Goal: Information Seeking & Learning: Learn about a topic

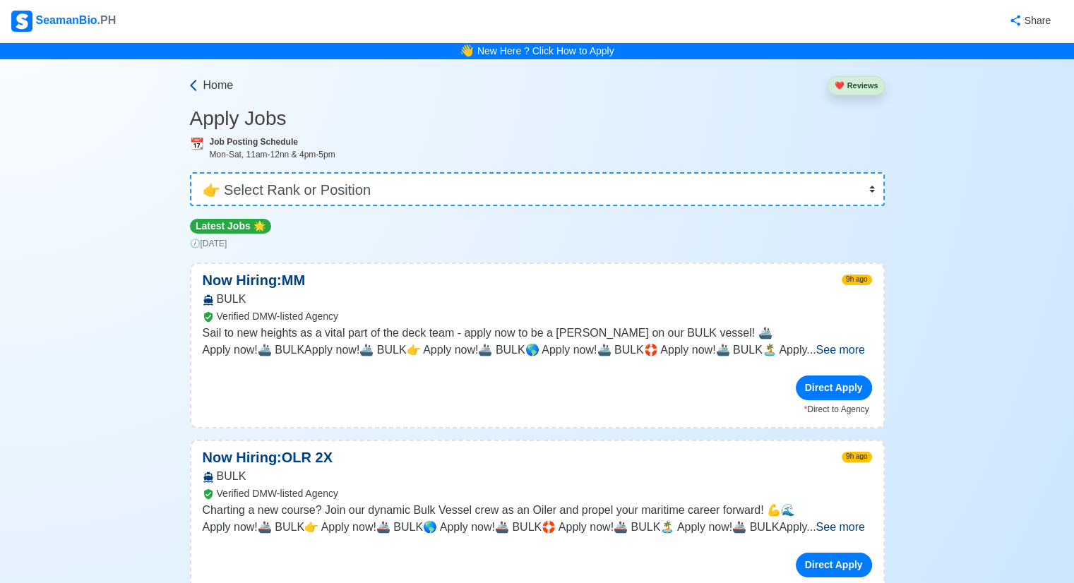
click at [198, 91] on icon at bounding box center [193, 85] width 14 height 14
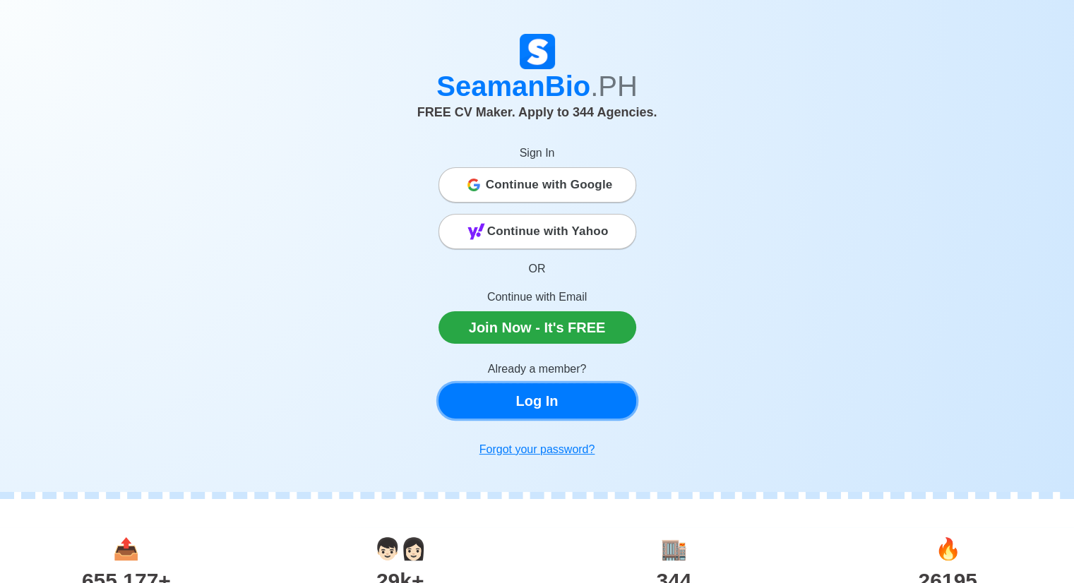
click at [553, 406] on link "Log In" at bounding box center [538, 401] width 198 height 35
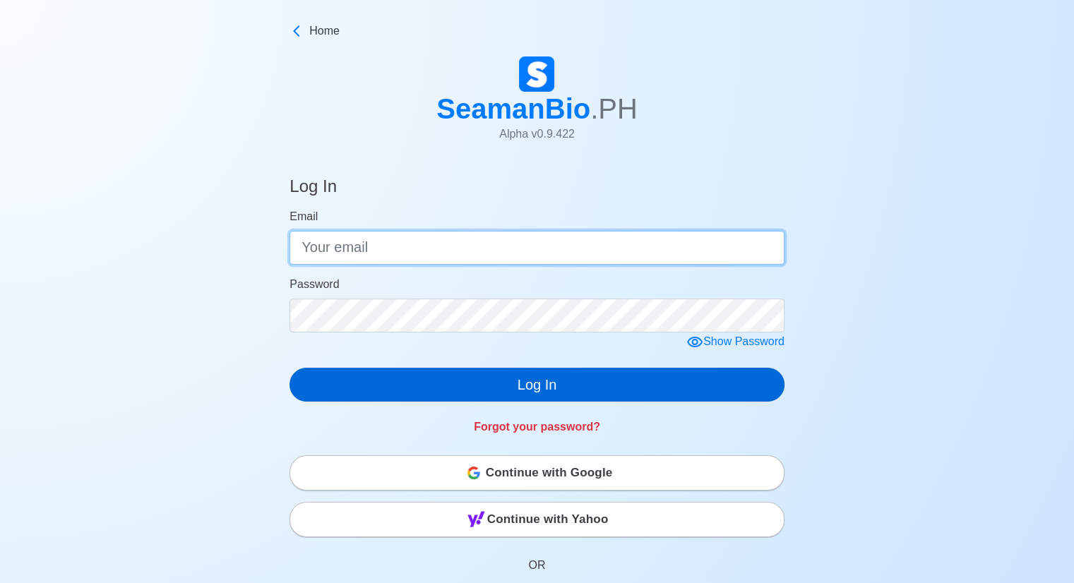
type input "[EMAIL_ADDRESS][DOMAIN_NAME]"
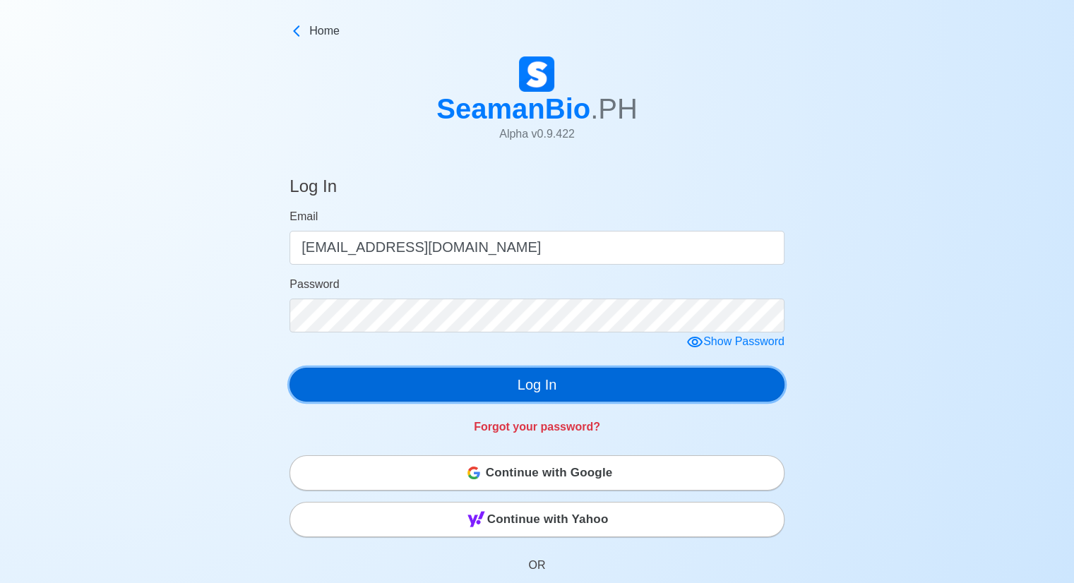
click at [568, 380] on button "Log In" at bounding box center [537, 385] width 495 height 34
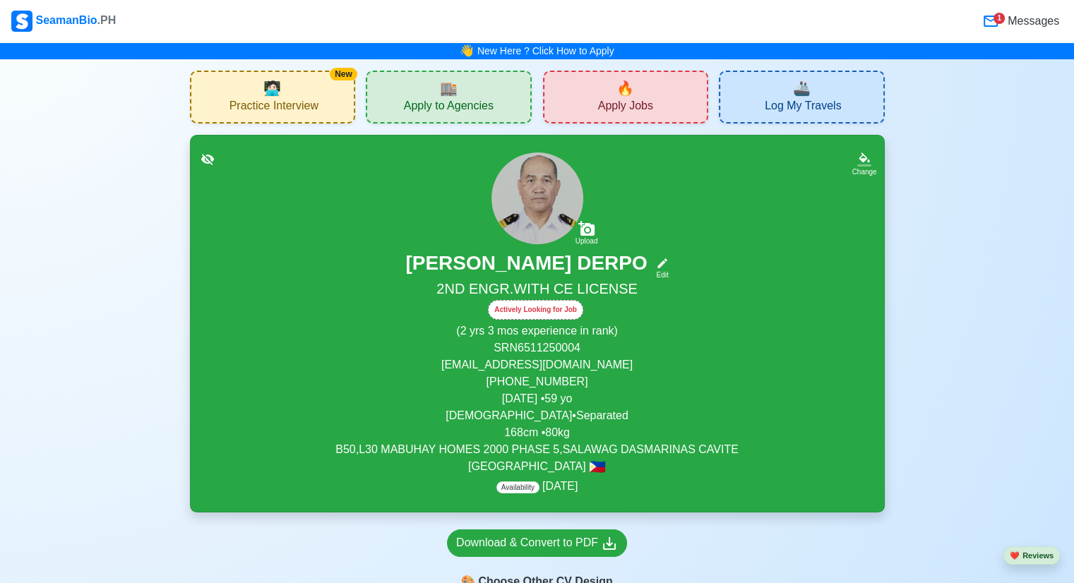
click at [271, 104] on span "Practice Interview" at bounding box center [274, 108] width 89 height 18
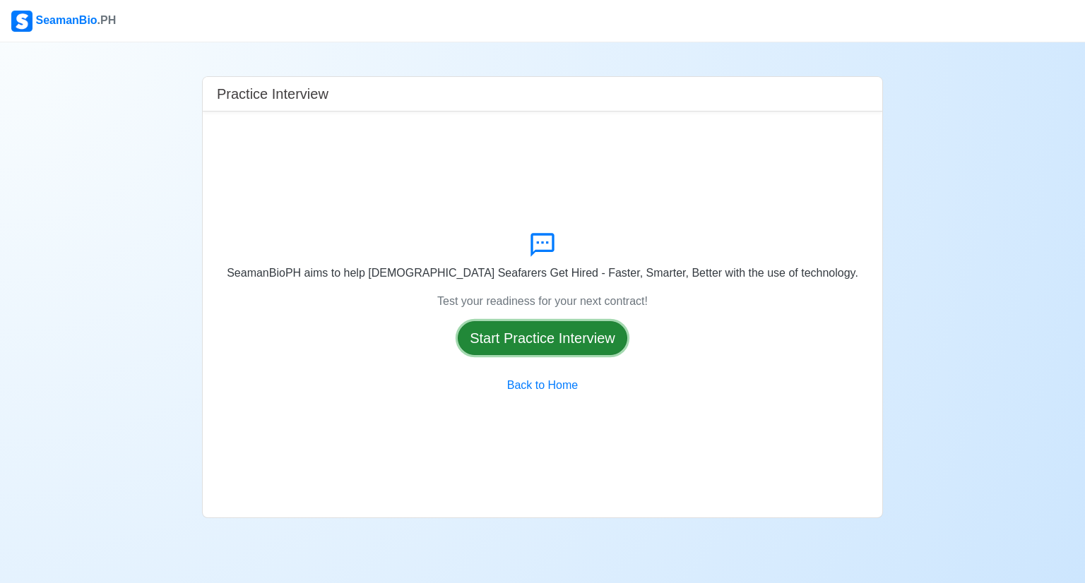
click at [559, 326] on button "Start Practice Interview" at bounding box center [543, 338] width 170 height 34
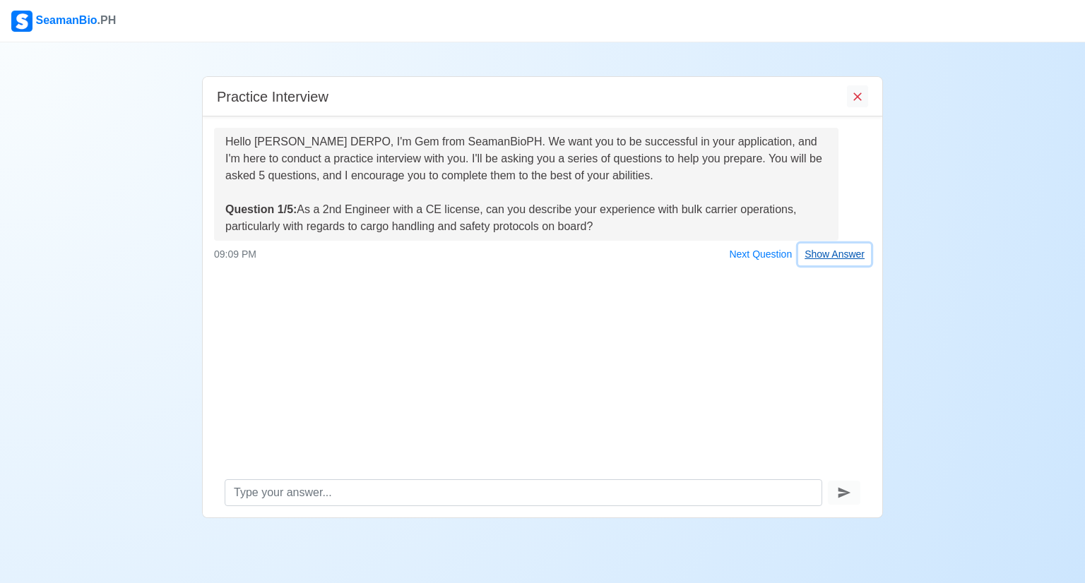
click at [834, 254] on button "Show Answer" at bounding box center [834, 255] width 73 height 22
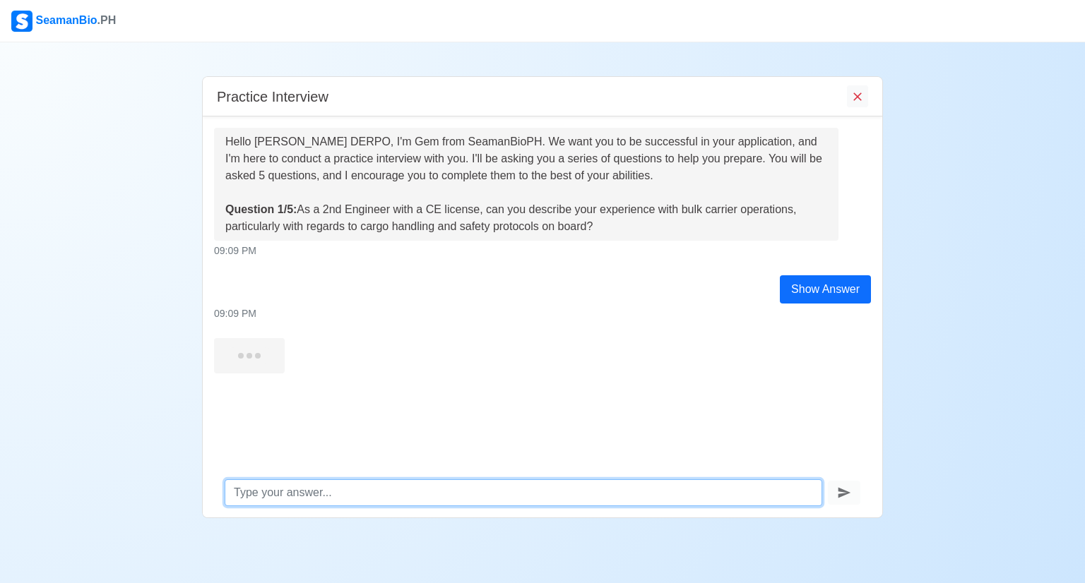
click at [335, 494] on textarea at bounding box center [524, 493] width 598 height 27
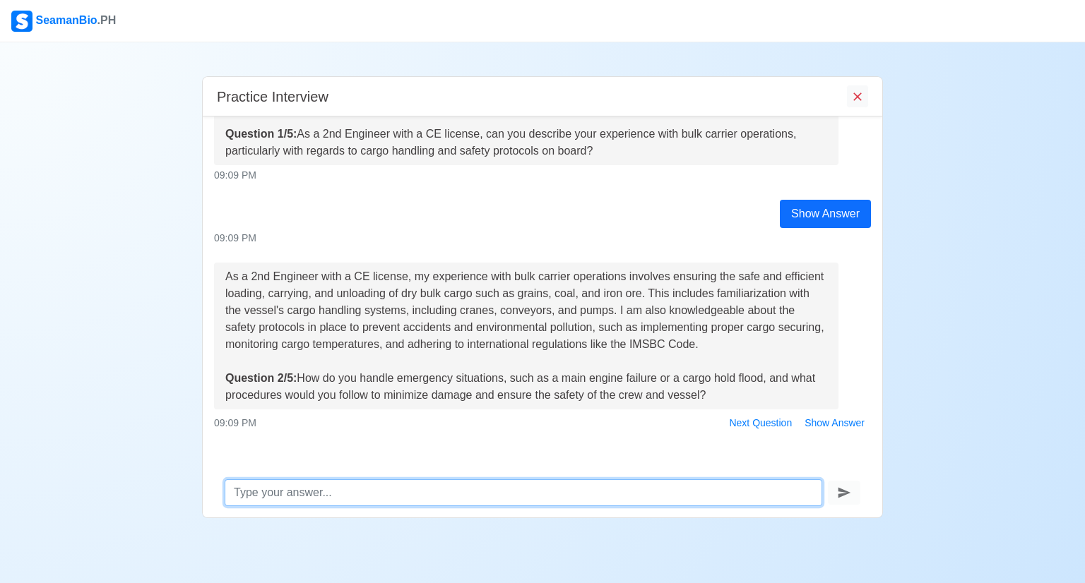
scroll to position [76, 0]
click at [340, 492] on textarea at bounding box center [524, 493] width 598 height 27
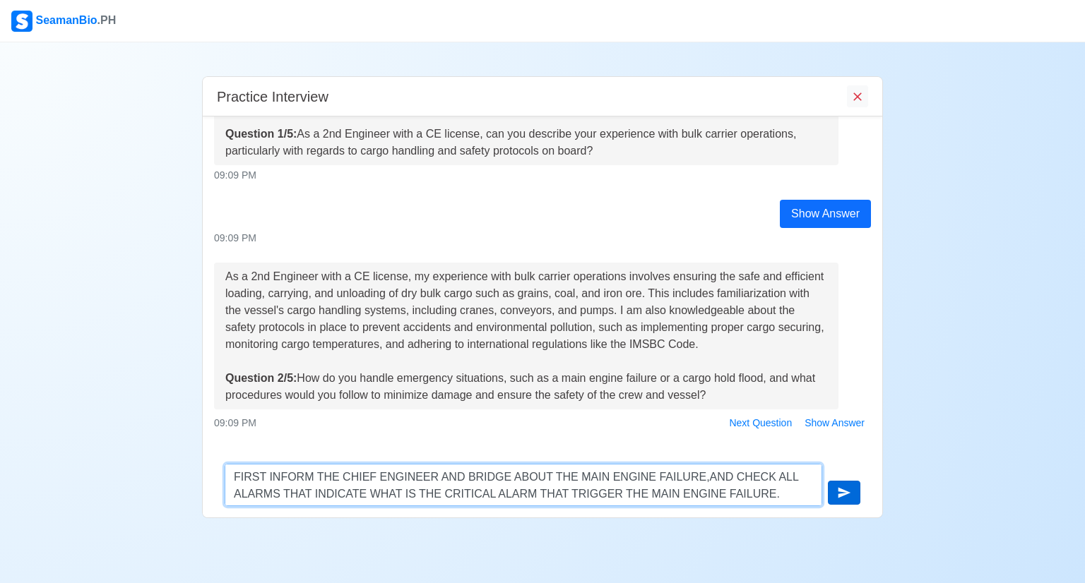
type textarea "FIRST INFORM THE CHIEF ENGINEER AND BRIDGE ABOUT THE MAIN ENGINE FAILURE,AND CH…"
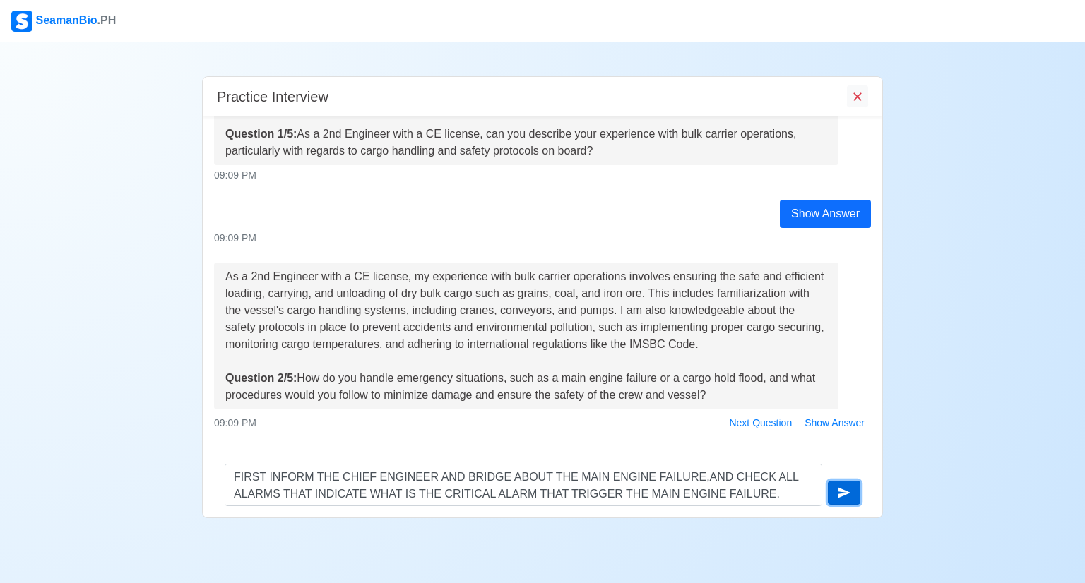
click at [839, 492] on icon "submit" at bounding box center [844, 493] width 13 height 11
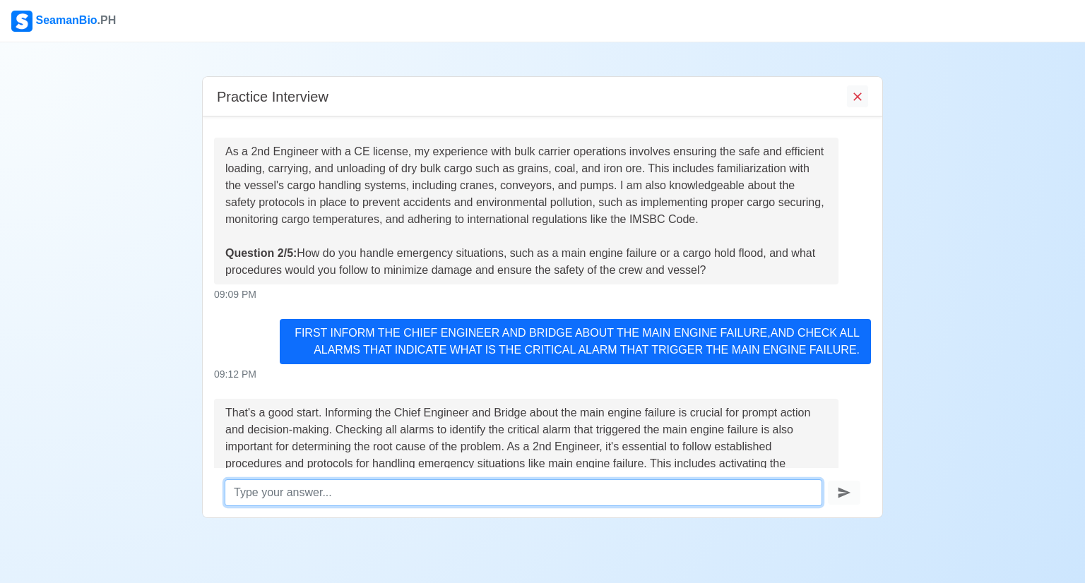
scroll to position [354, 0]
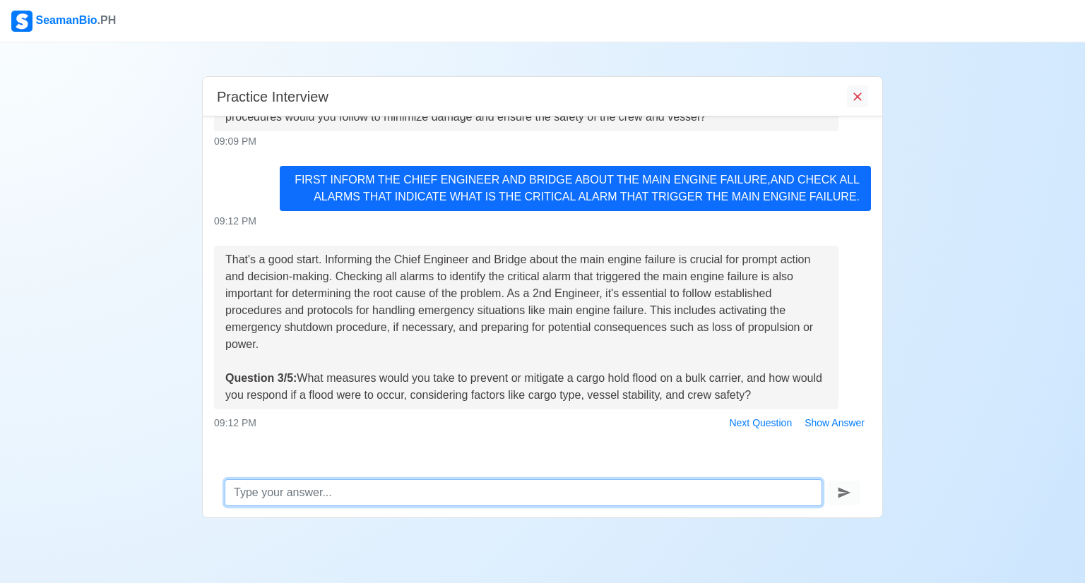
click at [332, 496] on textarea at bounding box center [524, 493] width 598 height 27
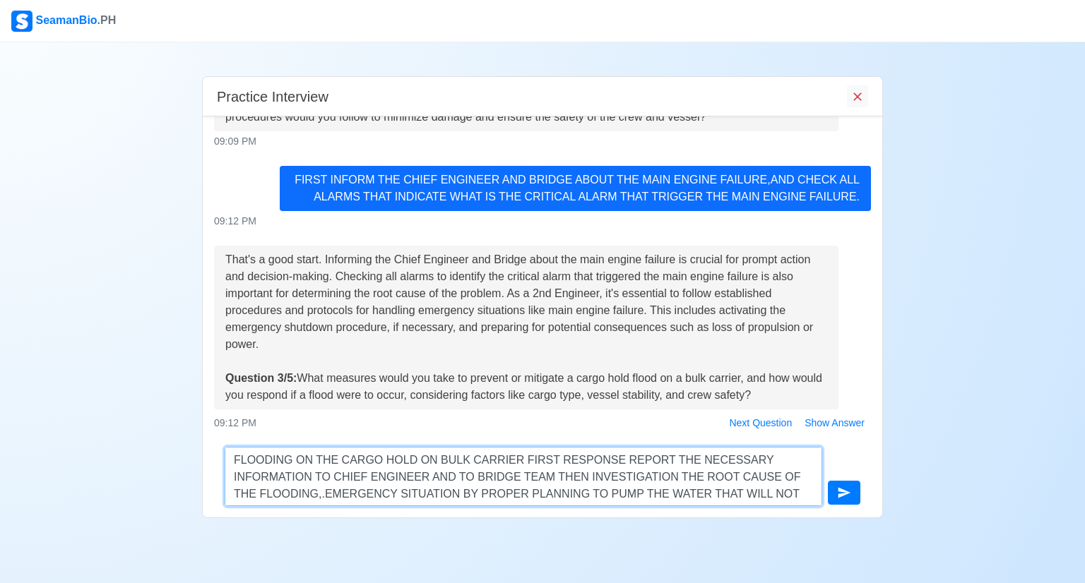
scroll to position [9, 0]
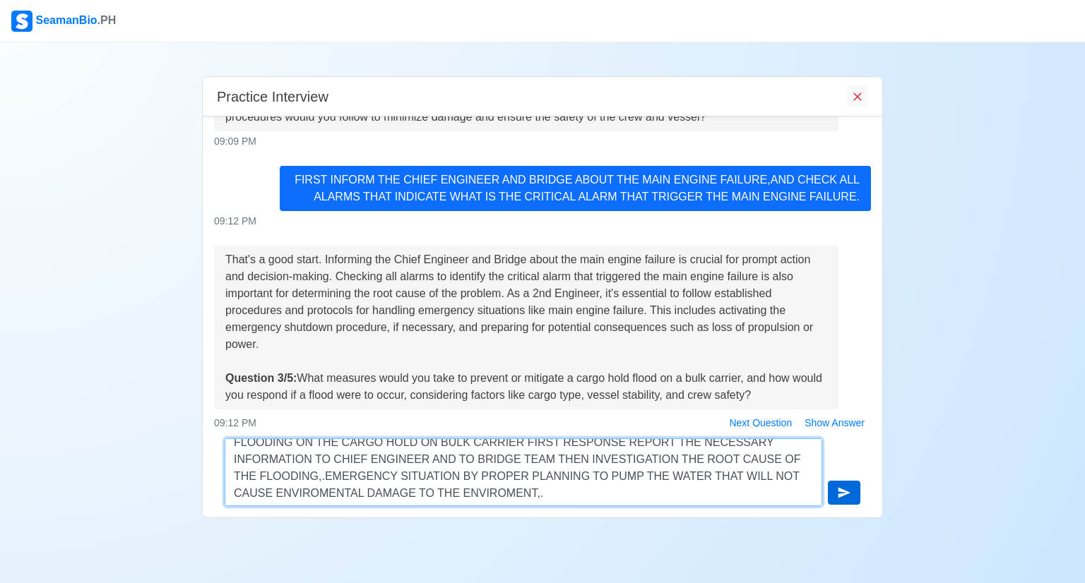
type textarea "FLOODING ON THE CARGO HOLD ON BULK CARRIER FIRST RESPONSE REPORT THE NECESSARY …"
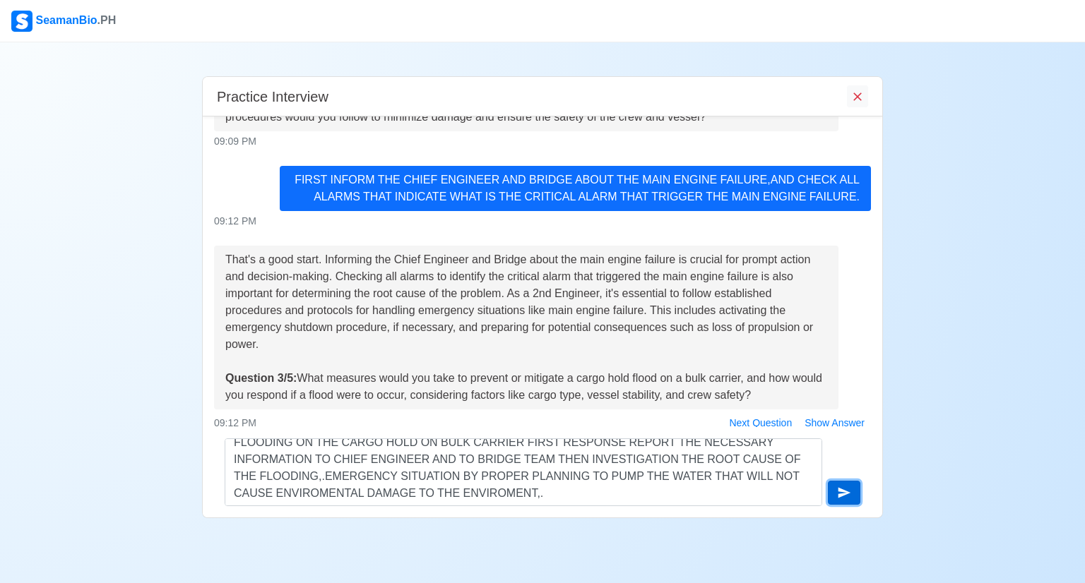
click at [837, 495] on icon "submit" at bounding box center [844, 493] width 14 height 14
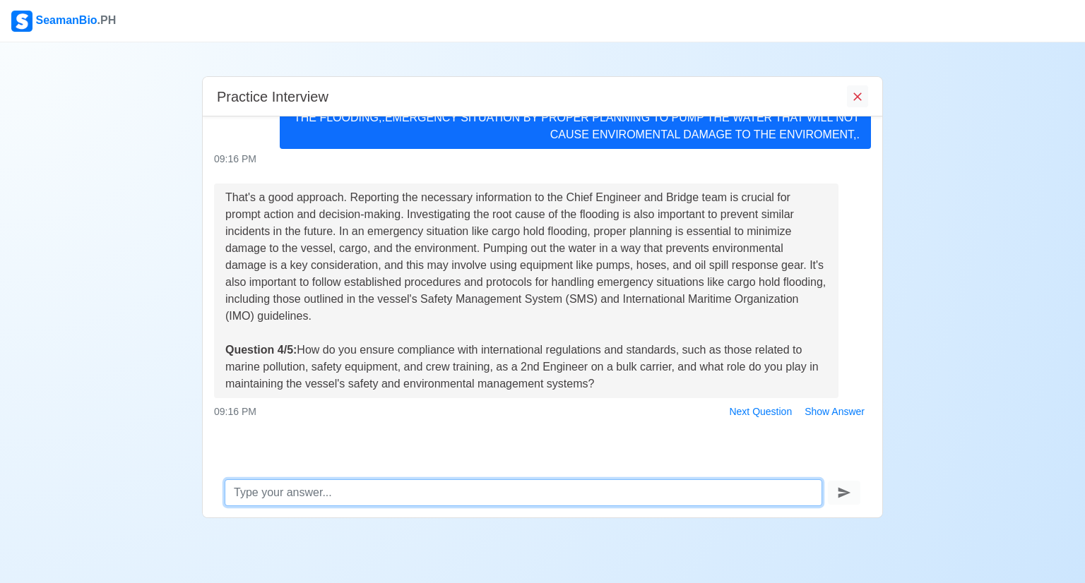
scroll to position [729, 0]
click at [260, 487] on textarea at bounding box center [524, 493] width 598 height 27
type textarea "C"
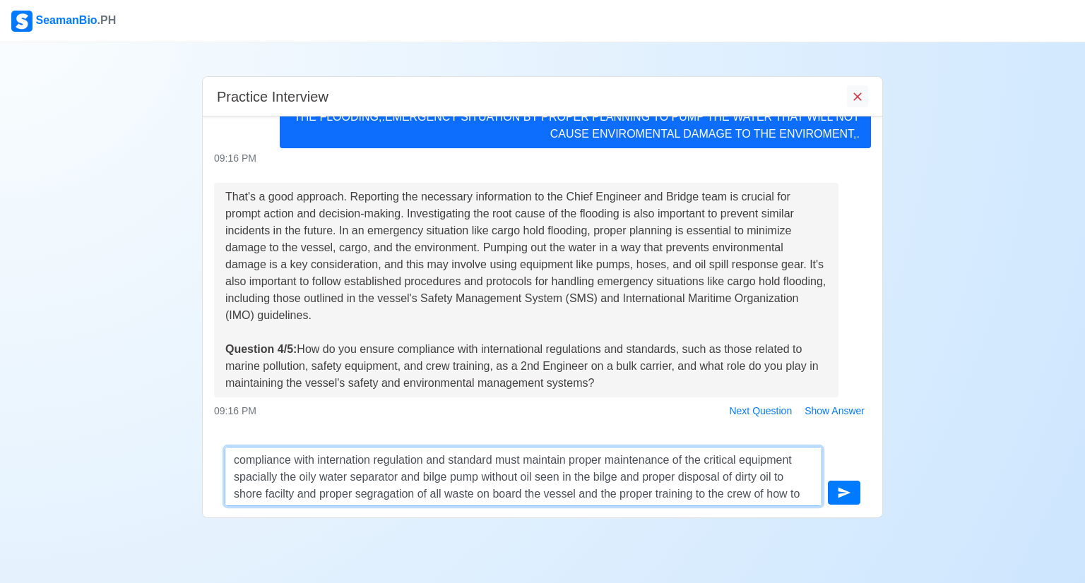
scroll to position [9, 0]
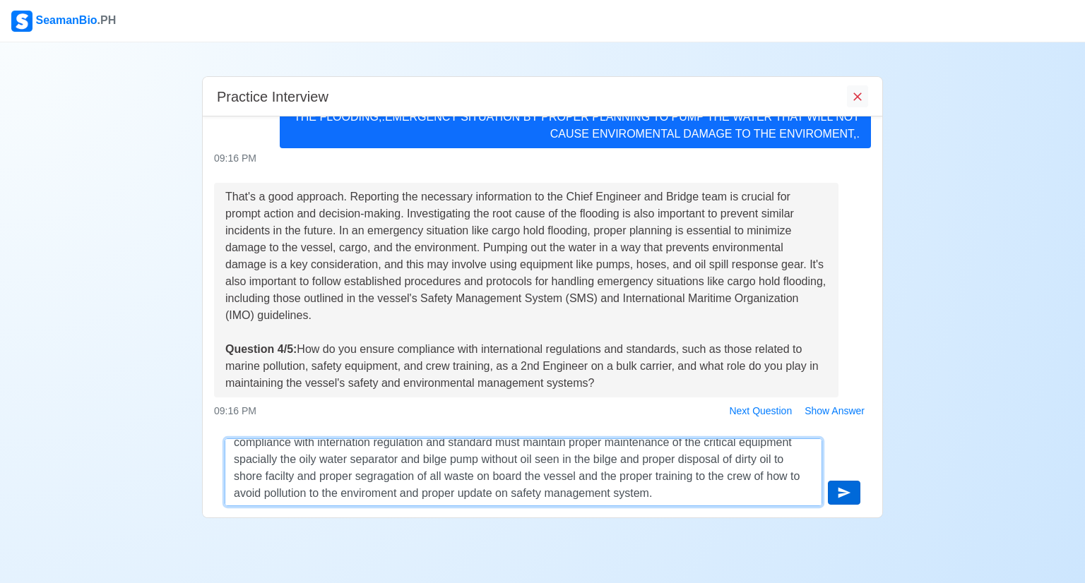
type textarea "compliance with internation regulation and standard must maintain proper mainte…"
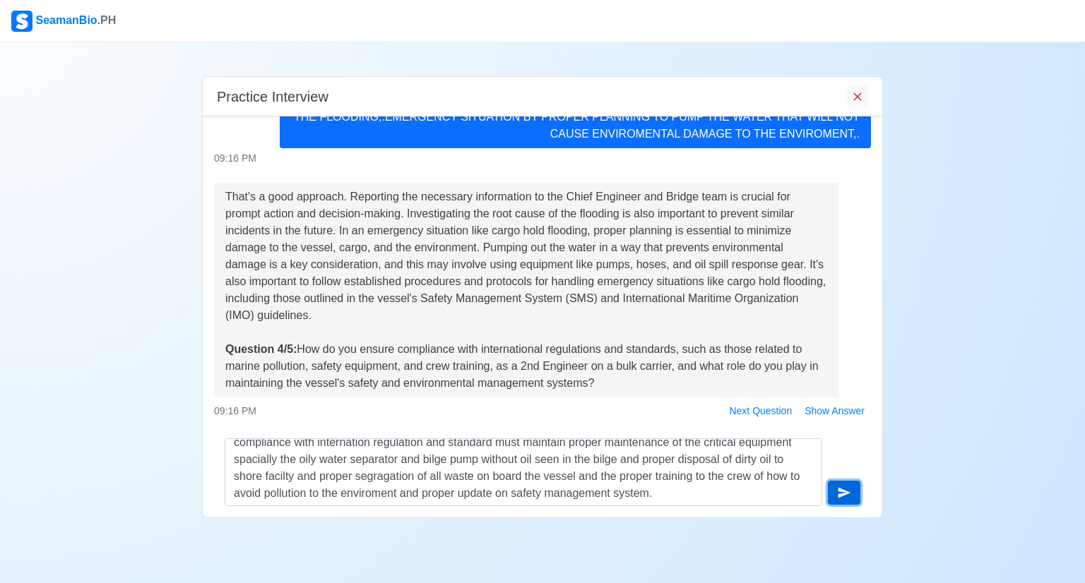
click at [837, 495] on icon "submit" at bounding box center [844, 493] width 14 height 14
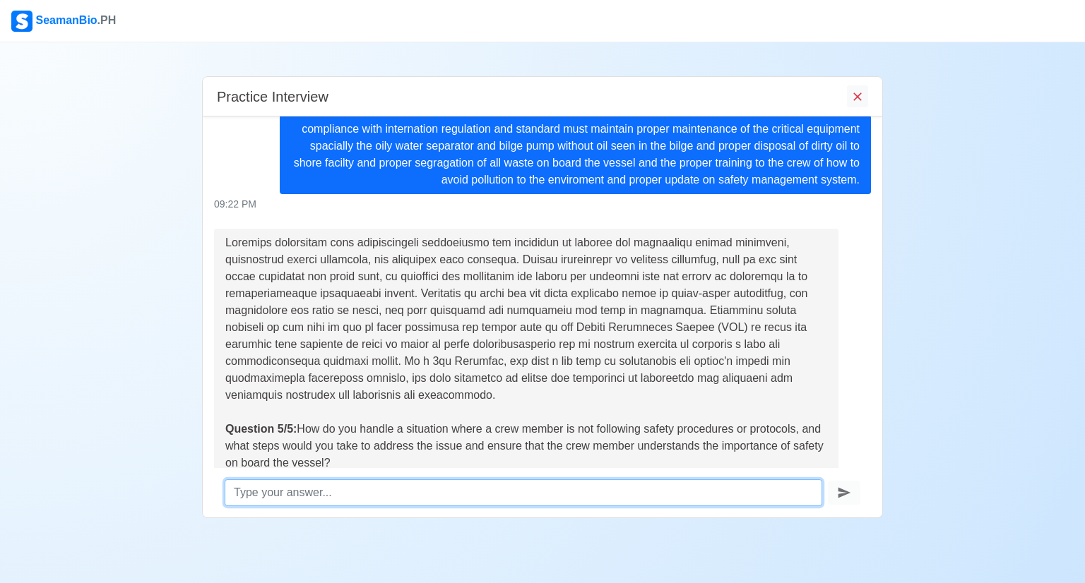
scroll to position [1055, 0]
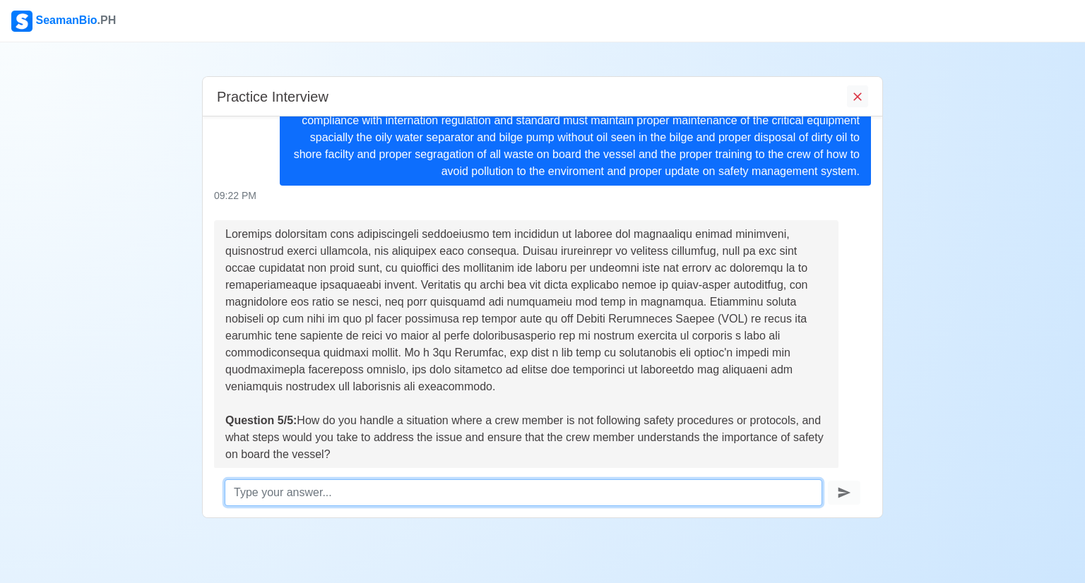
click at [334, 489] on textarea at bounding box center [524, 493] width 598 height 27
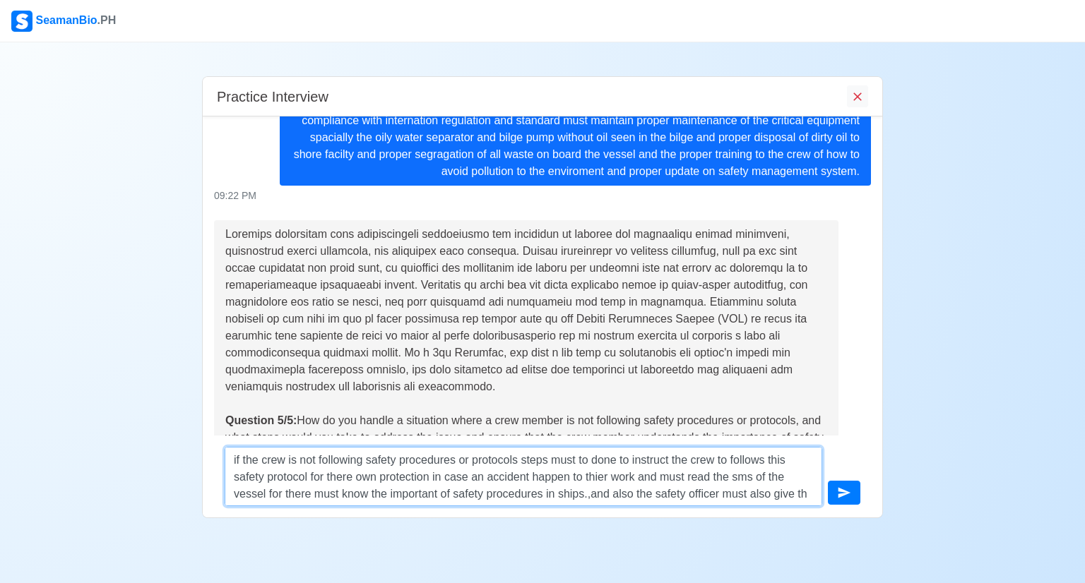
scroll to position [9, 0]
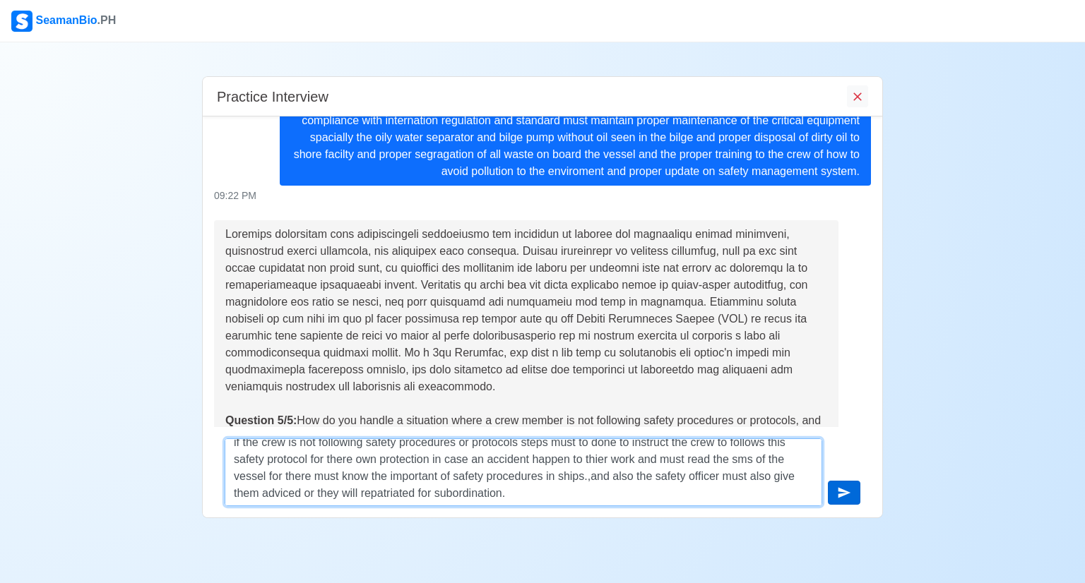
type textarea "if the crew is not following safety procedures or protocols steps must to done …"
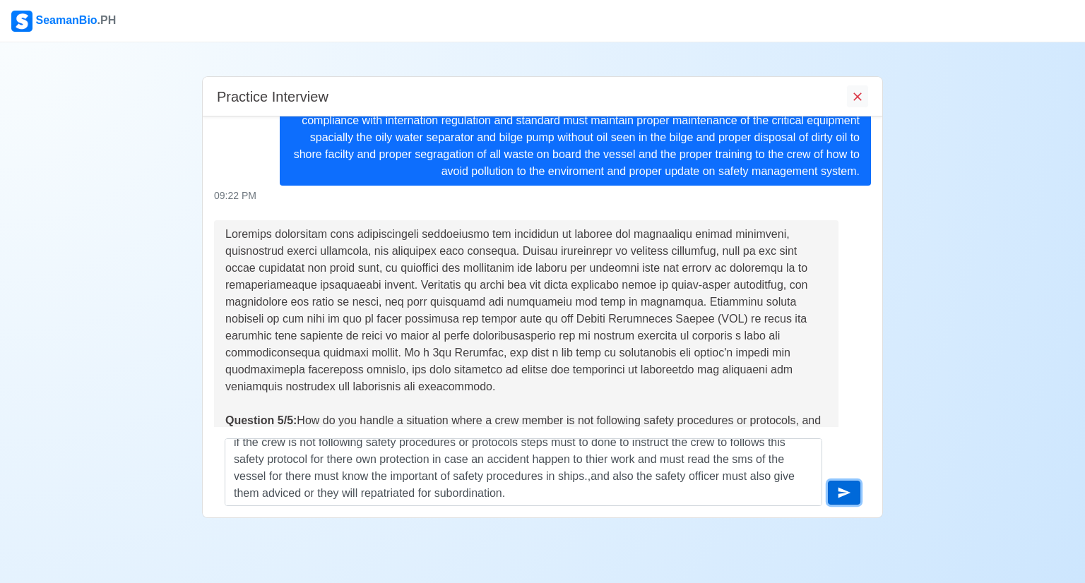
click at [841, 495] on icon "submit" at bounding box center [844, 493] width 13 height 11
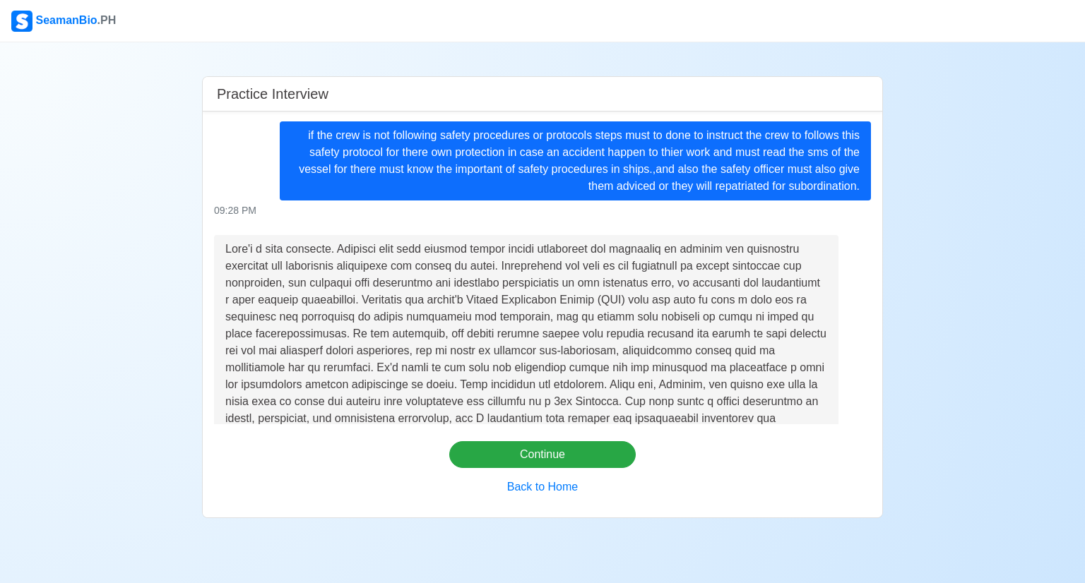
scroll to position [1452, 0]
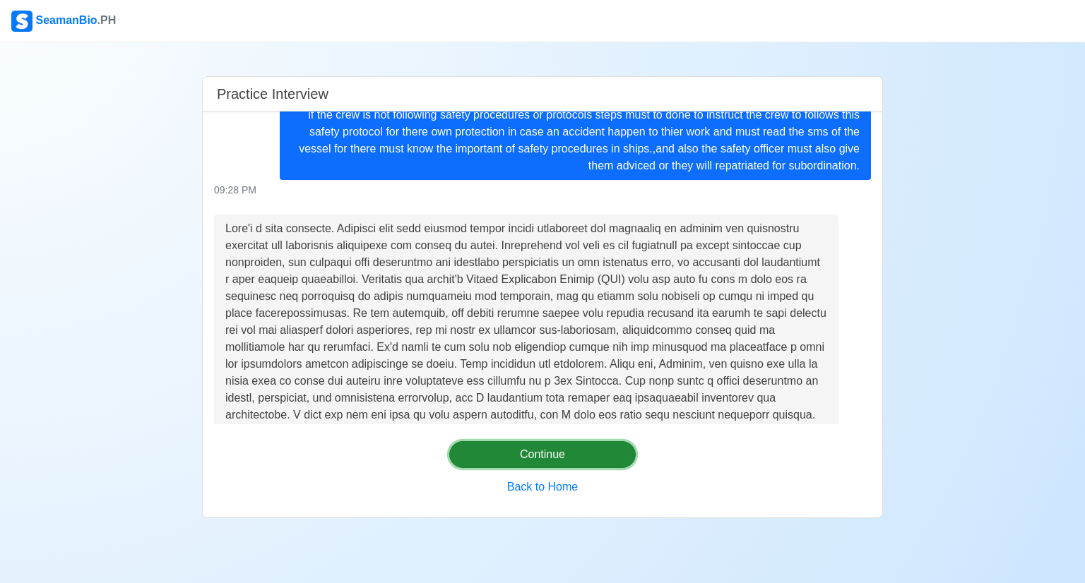
click at [569, 459] on button "Continue" at bounding box center [542, 454] width 187 height 27
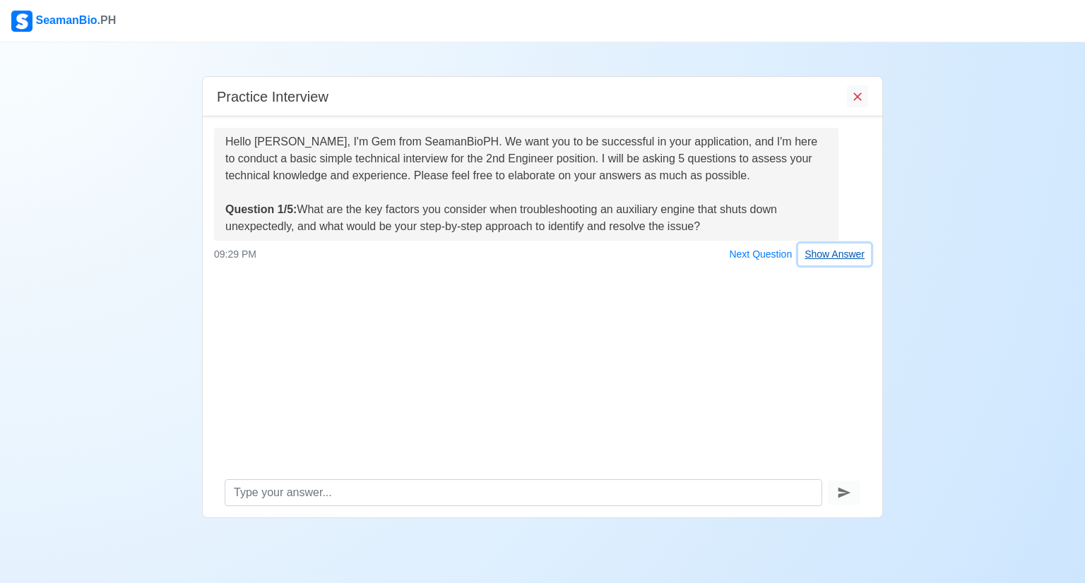
click at [833, 254] on button "Show Answer" at bounding box center [834, 255] width 73 height 22
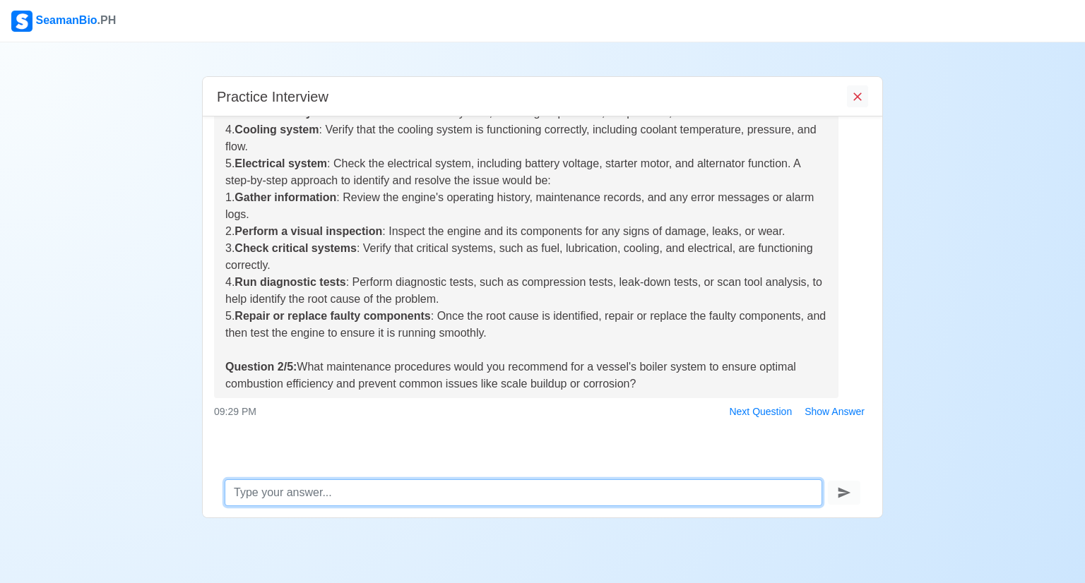
scroll to position [308, 0]
click at [348, 502] on textarea at bounding box center [524, 493] width 598 height 27
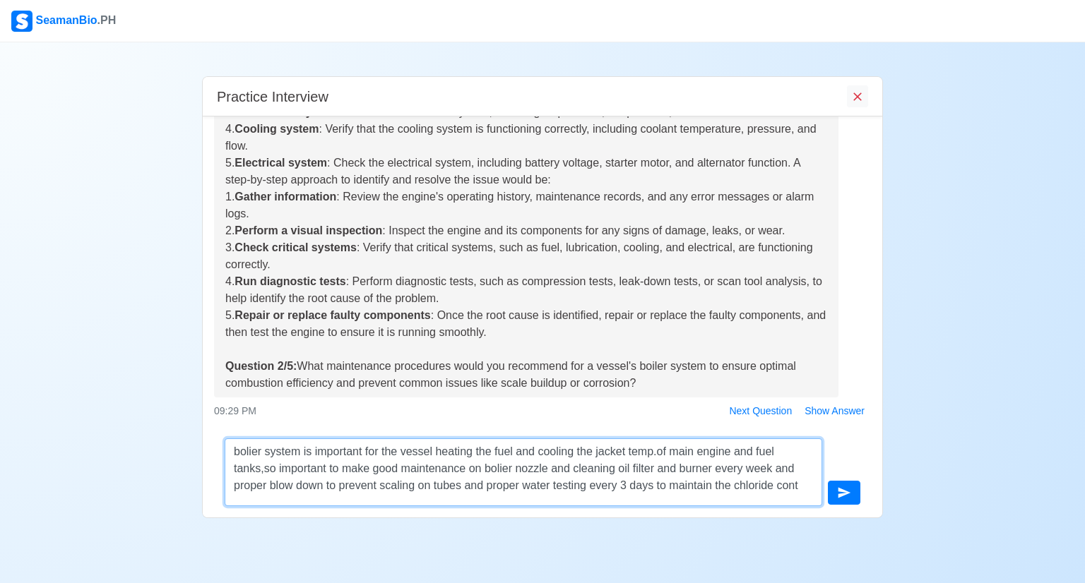
scroll to position [9, 0]
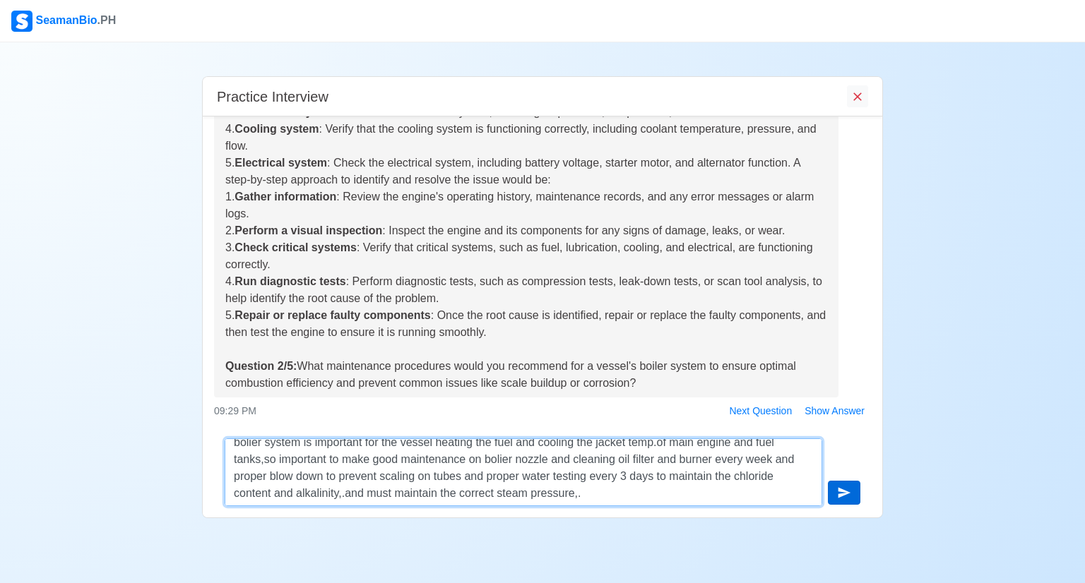
type textarea "bolier system is important for the vessel heating the fuel and cooling the jack…"
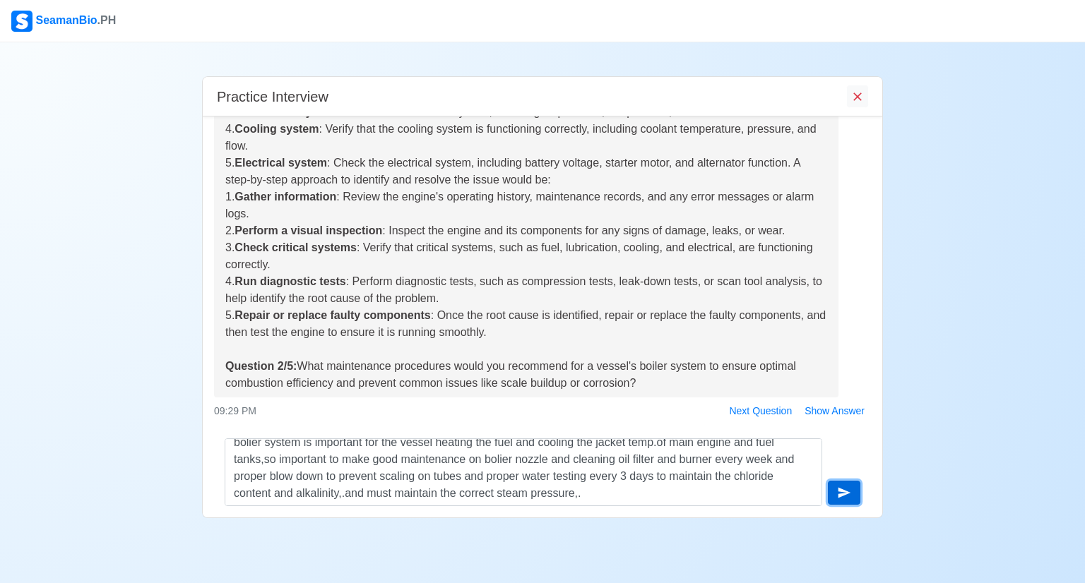
click at [836, 489] on button "submit" at bounding box center [844, 493] width 32 height 24
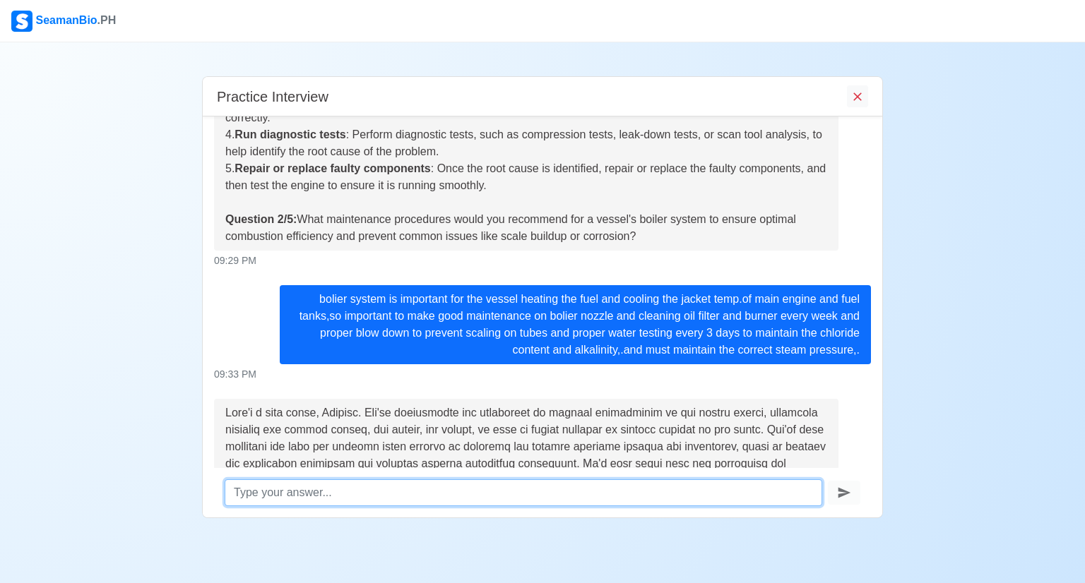
scroll to position [710, 0]
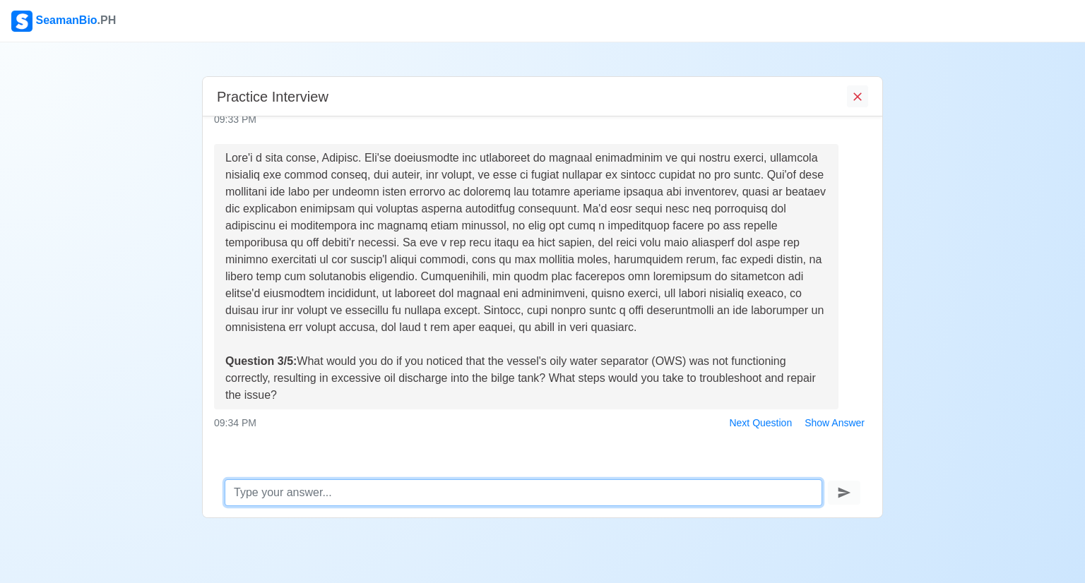
click at [336, 495] on textarea at bounding box center [524, 493] width 598 height 27
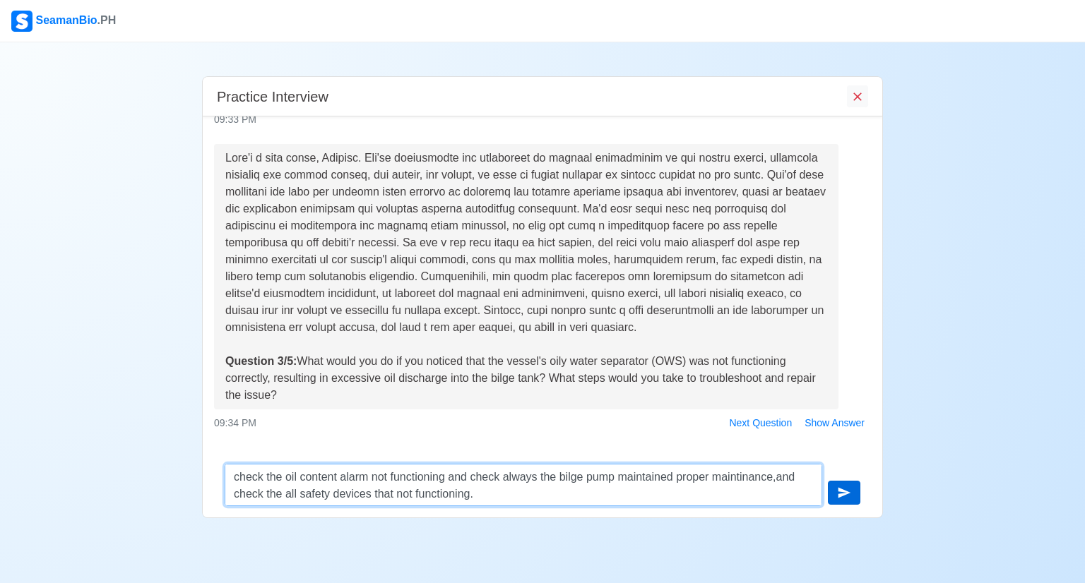
type textarea "check the oil content alarm not functioning and check always the bilge pump mai…"
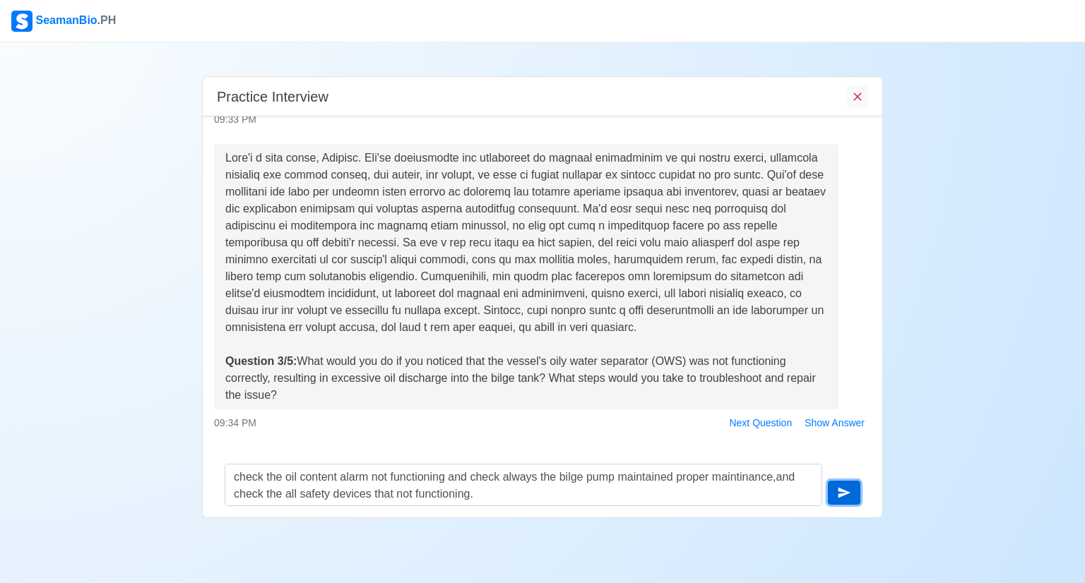
click at [836, 495] on button "submit" at bounding box center [844, 493] width 32 height 24
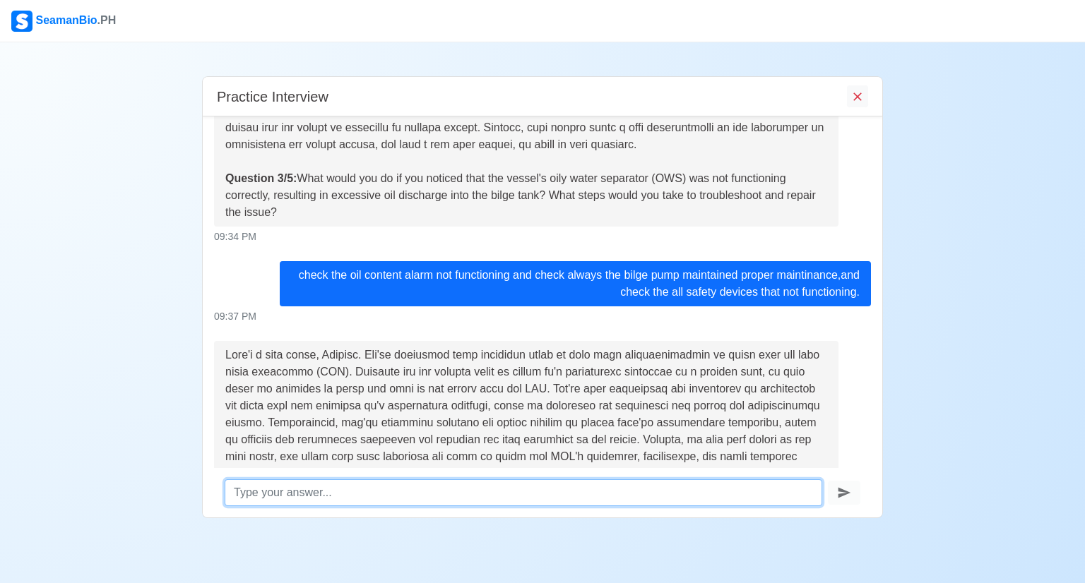
scroll to position [1090, 0]
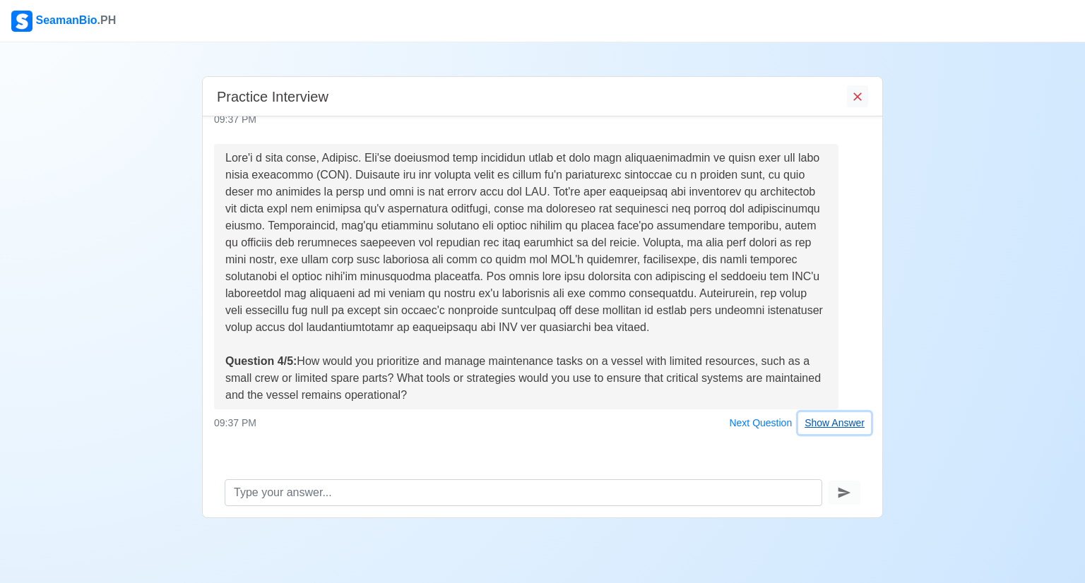
click at [814, 432] on button "Show Answer" at bounding box center [834, 424] width 73 height 22
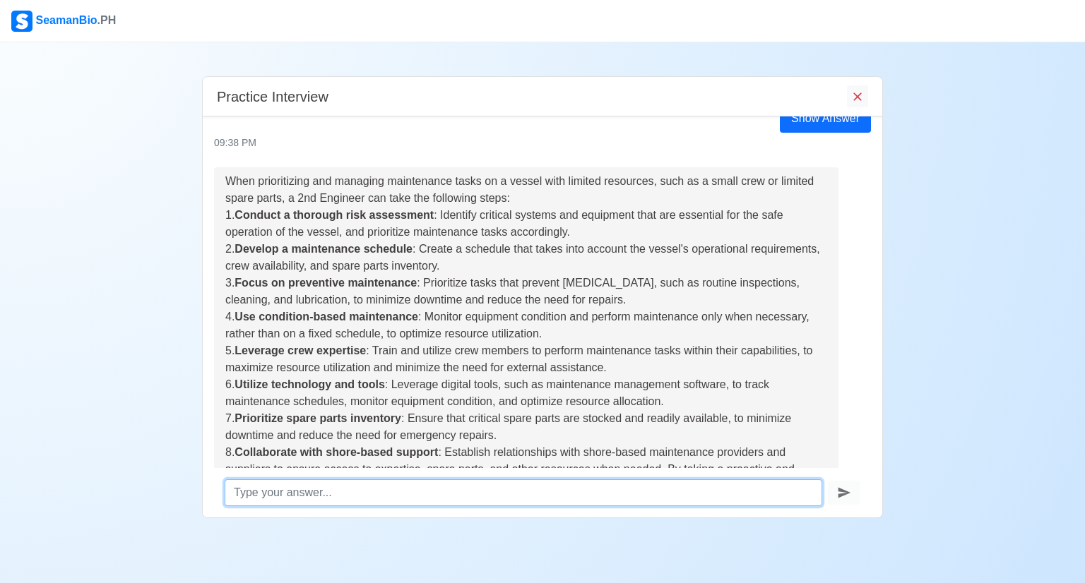
scroll to position [1600, 0]
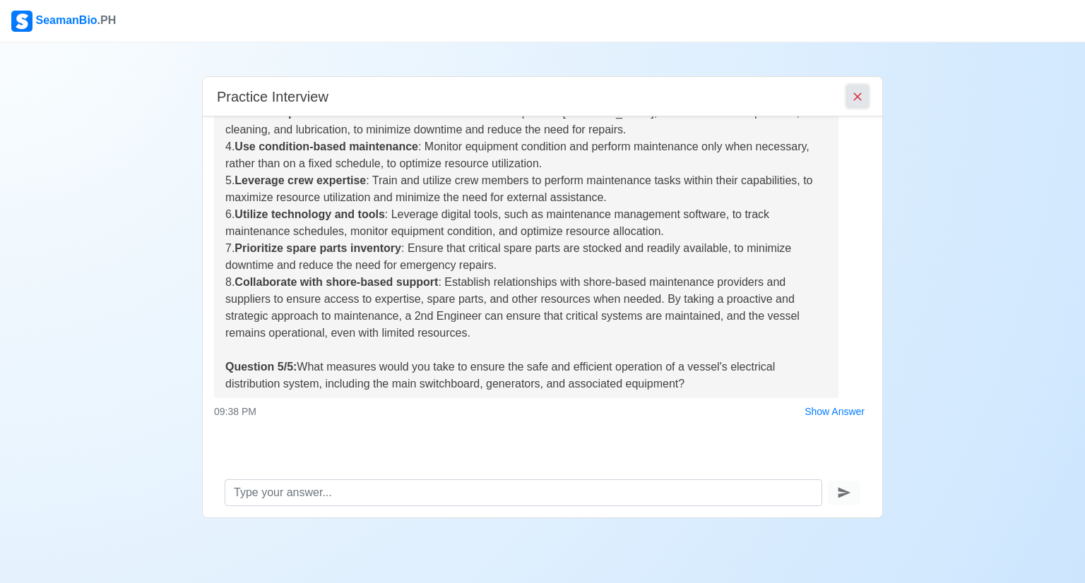
click at [863, 97] on icon "End Interview" at bounding box center [857, 97] width 14 height 14
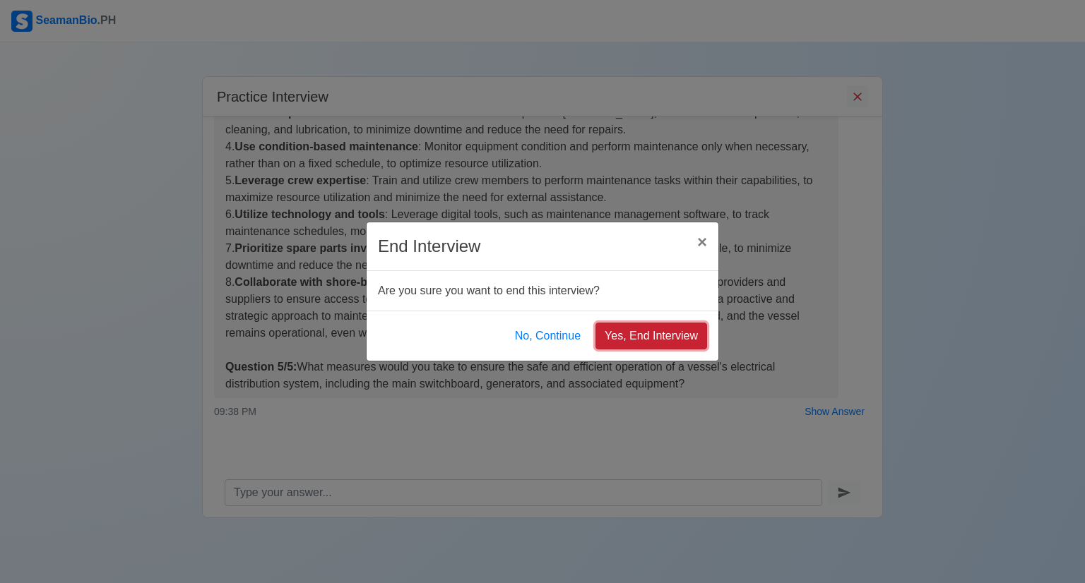
click at [675, 336] on button "Yes, End Interview" at bounding box center [651, 336] width 112 height 27
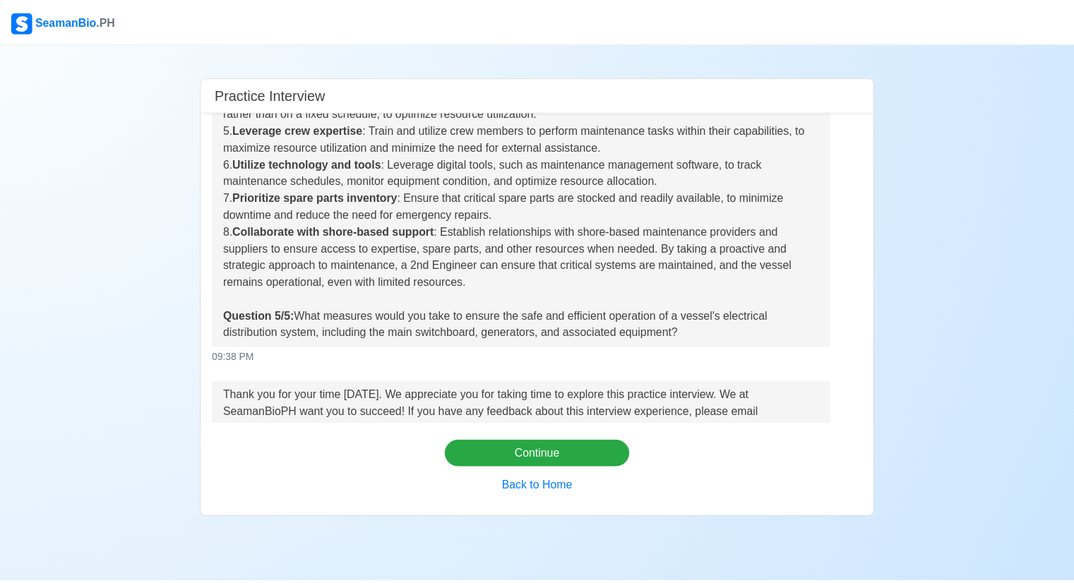
scroll to position [1769, 0]
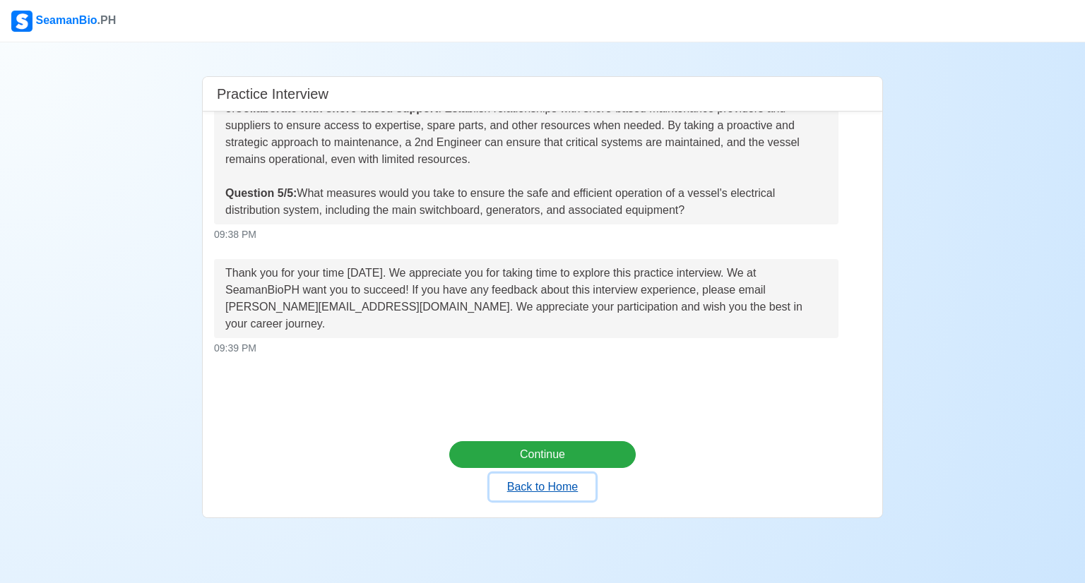
click at [568, 488] on button "Back to Home" at bounding box center [543, 487] width 106 height 27
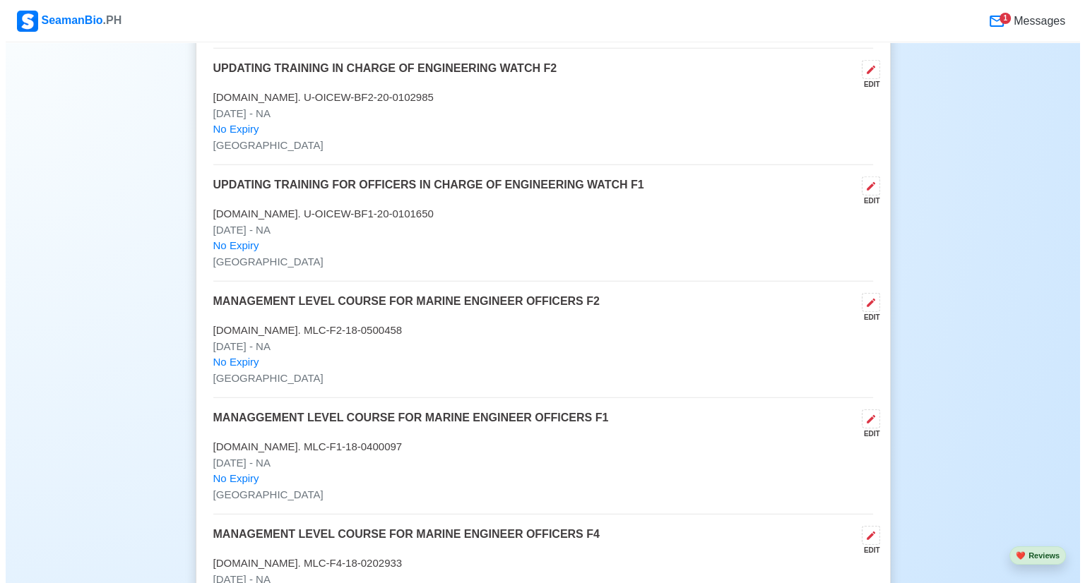
scroll to position [4026, 0]
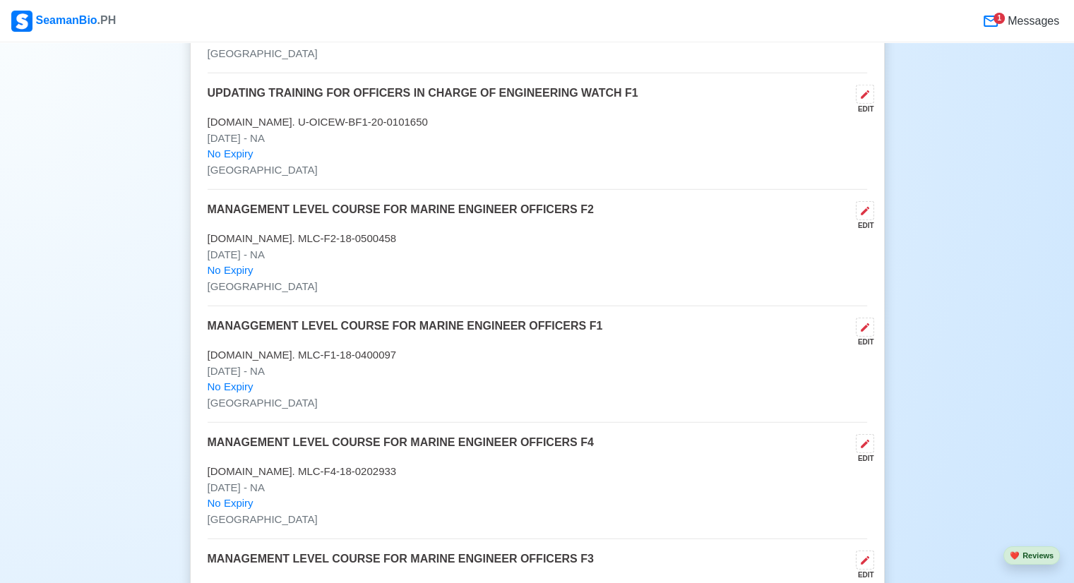
click at [991, 16] on icon at bounding box center [991, 21] width 14 height 11
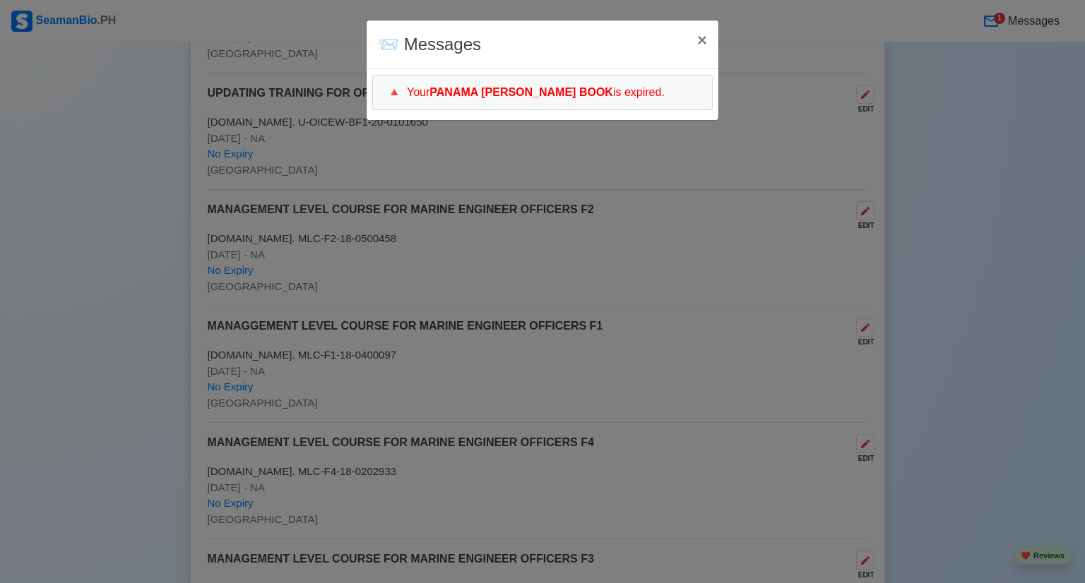
click at [998, 21] on div "📨 Messages × Close 🔺 Your PANAMA [PERSON_NAME] BOOK is expired." at bounding box center [542, 291] width 1085 height 583
